Goal: Information Seeking & Learning: Learn about a topic

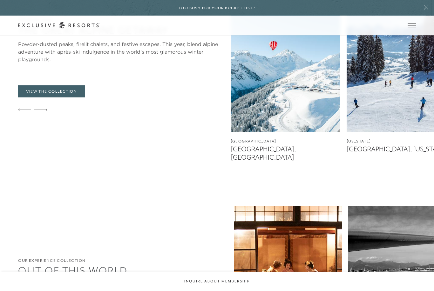
click at [415, 25] on span "Open navigation" at bounding box center [411, 25] width 8 height 4
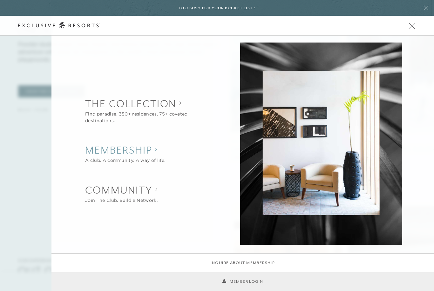
click at [149, 157] on h2 "Membership" at bounding box center [125, 150] width 80 height 14
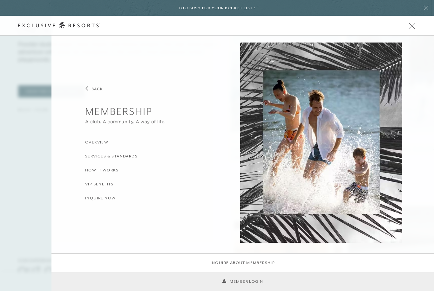
click at [101, 146] on h3 "Overview" at bounding box center [96, 143] width 23 height 6
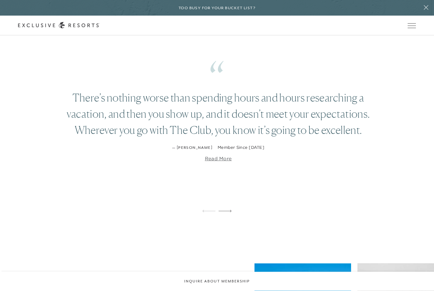
scroll to position [1373, 0]
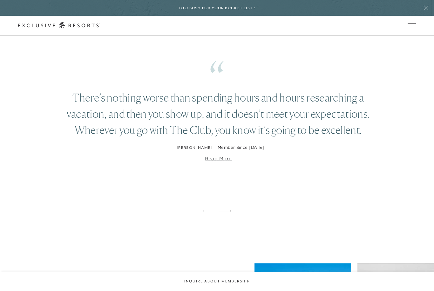
click at [228, 212] on icon at bounding box center [224, 211] width 13 height 2
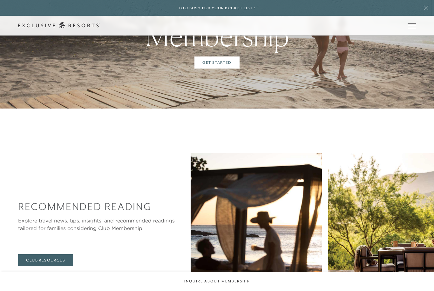
scroll to position [1897, 0]
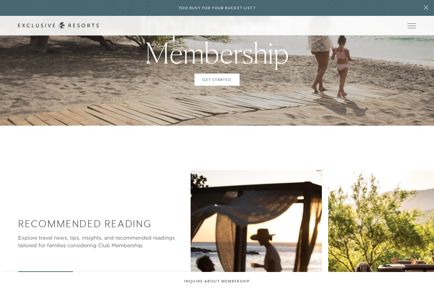
click at [411, 28] on button "Open navigation" at bounding box center [411, 25] width 8 height 4
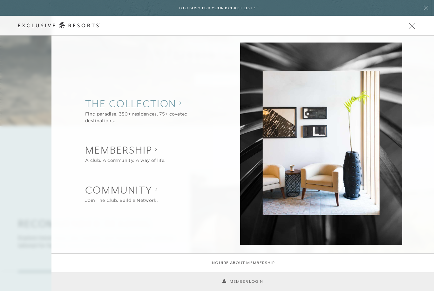
click at [172, 109] on collection "The Collection" at bounding box center [149, 104] width 128 height 14
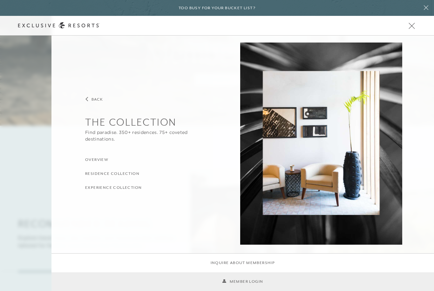
click at [115, 174] on h3 "Residence Collection" at bounding box center [112, 174] width 54 height 6
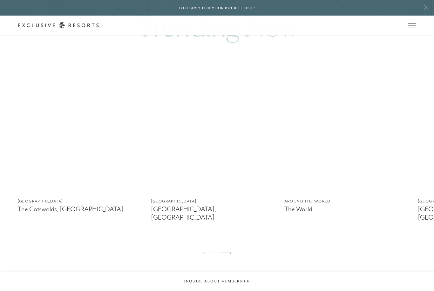
scroll to position [402, 0]
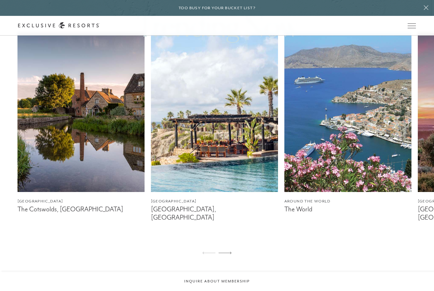
click at [360, 183] on img at bounding box center [347, 112] width 127 height 159
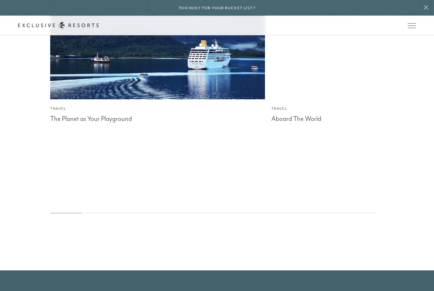
scroll to position [1701, 0]
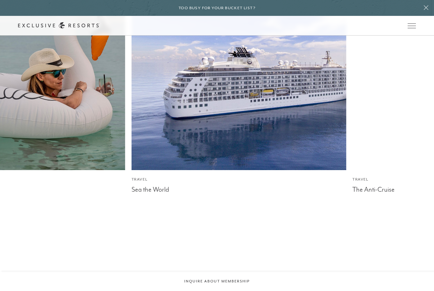
click at [345, 168] on img at bounding box center [239, 63] width 236 height 236
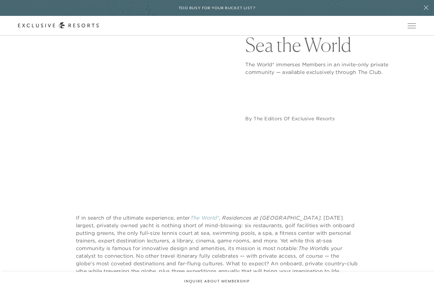
scroll to position [98, 0]
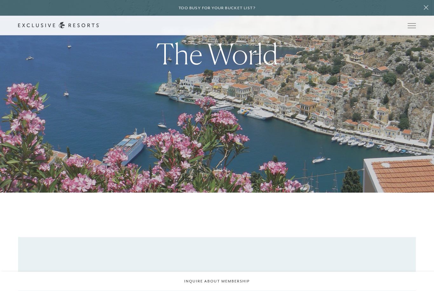
scroll to position [1681, 0]
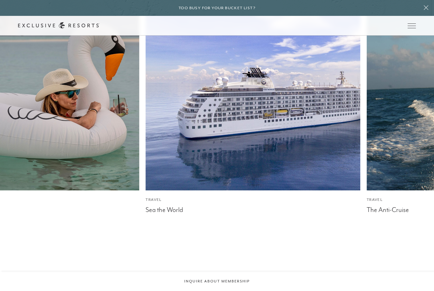
click at [282, 180] on img at bounding box center [253, 83] width 236 height 236
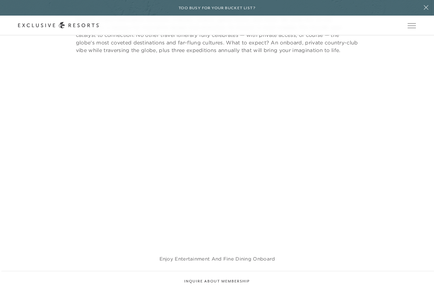
scroll to position [318, 0]
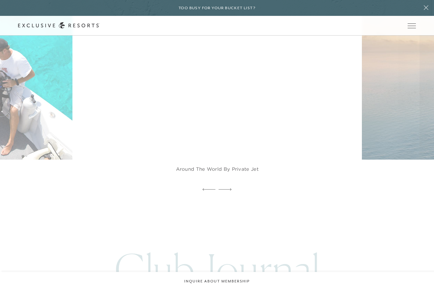
scroll to position [1255, 0]
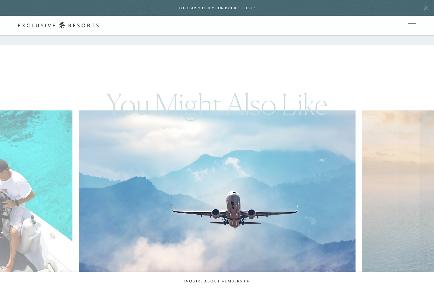
click at [409, 28] on button "Open navigation" at bounding box center [411, 25] width 8 height 4
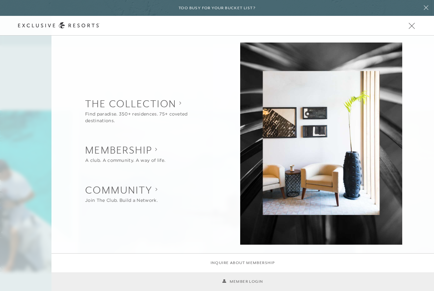
click at [278, 280] on li "Member Login" at bounding box center [242, 281] width 382 height 19
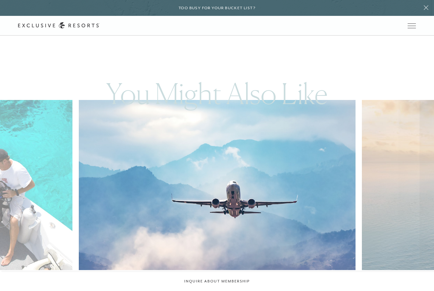
scroll to position [1268, 0]
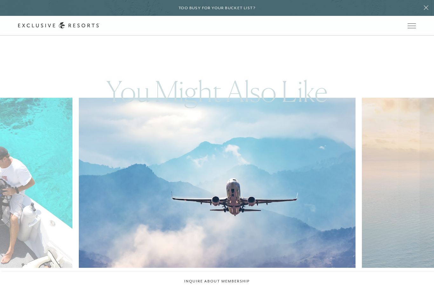
click at [305, 291] on button "Inquire about membership" at bounding box center [217, 281] width 434 height 19
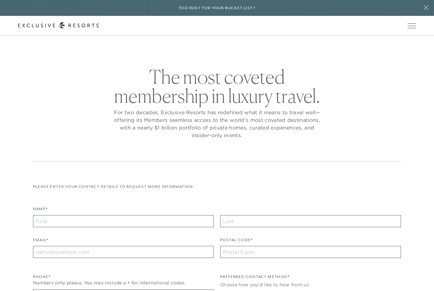
click at [413, 28] on button "Open navigation" at bounding box center [411, 25] width 8 height 4
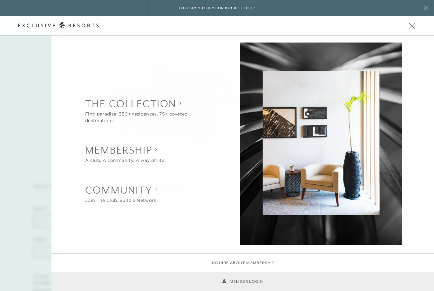
click at [296, 291] on li "Member Login" at bounding box center [242, 281] width 382 height 19
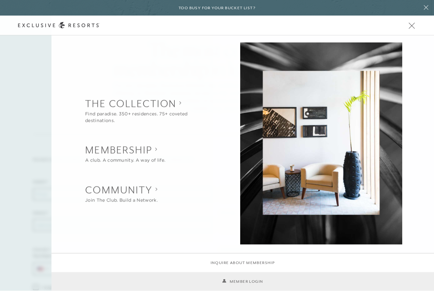
scroll to position [27, 0]
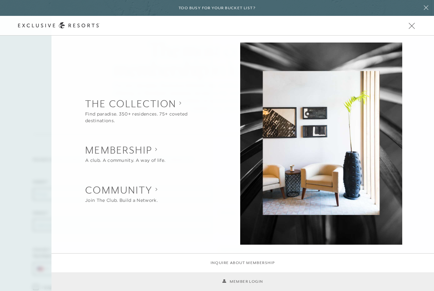
click at [307, 291] on li "Member Login" at bounding box center [242, 281] width 382 height 19
click at [328, 291] on li "Member Login" at bounding box center [242, 281] width 382 height 19
click at [99, 291] on li "Member Login" at bounding box center [242, 281] width 382 height 19
click at [116, 291] on li "Member Login" at bounding box center [242, 281] width 382 height 19
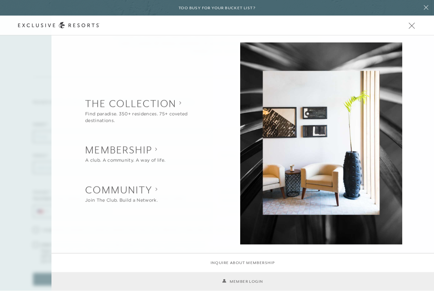
scroll to position [100, 0]
click at [228, 285] on link "Member Login" at bounding box center [242, 282] width 41 height 6
